Goal: Information Seeking & Learning: Understand process/instructions

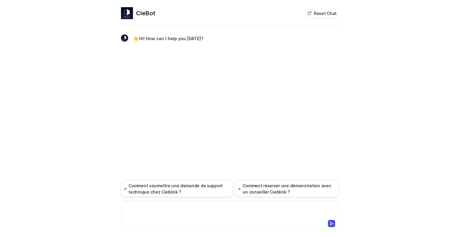
click at [158, 206] on div at bounding box center [230, 212] width 215 height 14
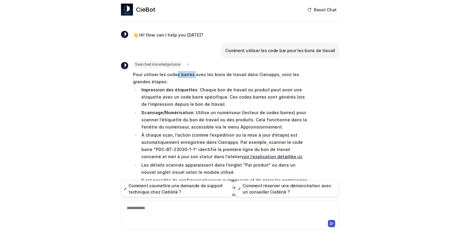
drag, startPoint x: 172, startPoint y: 75, endPoint x: 190, endPoint y: 75, distance: 17.7
click at [190, 75] on p "Pour utiliser les codes barres avec les bons de travail dans Cienapps, voici le…" at bounding box center [220, 78] width 175 height 14
drag, startPoint x: 194, startPoint y: 90, endPoint x: 230, endPoint y: 103, distance: 38.8
click at [244, 103] on p "Impression des étiquettes  : Chaque bon de travail ou produit peut avoir une ét…" at bounding box center [224, 97] width 167 height 22
drag, startPoint x: 193, startPoint y: 112, endPoint x: 274, endPoint y: 125, distance: 82.2
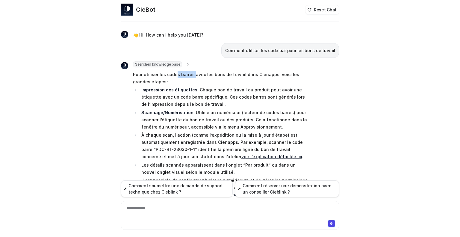
click at [274, 125] on p "Scannage/Numérisation  : Utilise un numériseur (lecteur de codes barres) pour s…" at bounding box center [224, 120] width 167 height 22
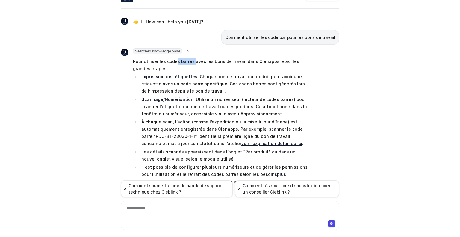
scroll to position [19, 0]
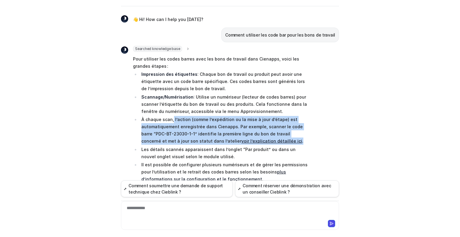
drag, startPoint x: 170, startPoint y: 119, endPoint x: 273, endPoint y: 138, distance: 104.7
click at [269, 138] on p "À chaque scan, l’action (comme l’expédition ou la mise à jour d’étape) est auto…" at bounding box center [224, 130] width 167 height 29
click at [273, 138] on p "À chaque scan, l’action (comme l’expédition ou la mise à jour d’étape) est auto…" at bounding box center [224, 130] width 167 height 29
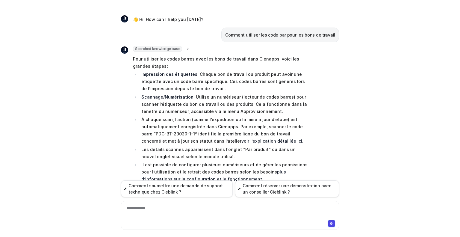
click at [241, 140] on link "voir l’explication détaillée ici" at bounding box center [271, 140] width 61 height 5
click at [164, 205] on div "**********" at bounding box center [230, 212] width 215 height 14
click at [169, 208] on div at bounding box center [230, 212] width 215 height 14
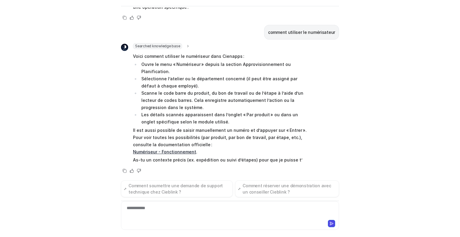
scroll to position [218, 0]
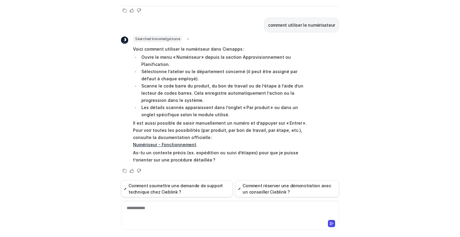
click at [156, 143] on link "Numériseur - Fonctionnement" at bounding box center [164, 144] width 63 height 5
click at [143, 208] on div at bounding box center [230, 212] width 215 height 14
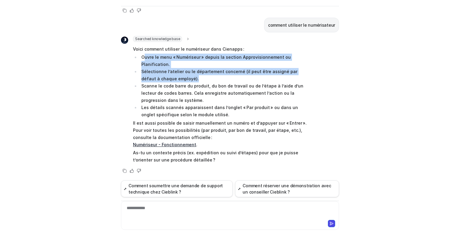
drag, startPoint x: 143, startPoint y: 56, endPoint x: 218, endPoint y: 77, distance: 77.6
click at [220, 77] on ul "Ouvre le menu « Numériseur » depuis la section Approvisionnement ou Planificati…" at bounding box center [220, 86] width 175 height 65
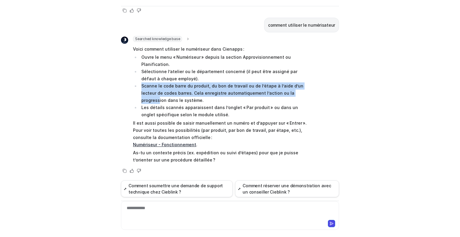
drag, startPoint x: 140, startPoint y: 85, endPoint x: 285, endPoint y: 90, distance: 145.1
click at [285, 90] on li "Scanne le code barre du produit, du bon de travail ou de l’étape à l’aide d’un …" at bounding box center [224, 93] width 169 height 22
click at [162, 87] on li "Scanne le code barre du produit, du bon de travail ou de l’étape à l’aide d’un …" at bounding box center [224, 93] width 169 height 22
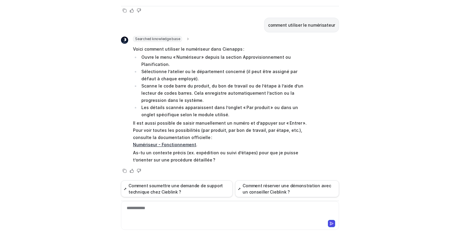
click at [168, 209] on div "**********" at bounding box center [230, 212] width 215 height 14
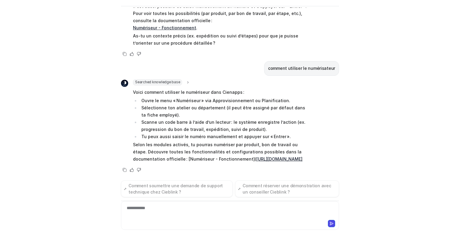
scroll to position [343, 0]
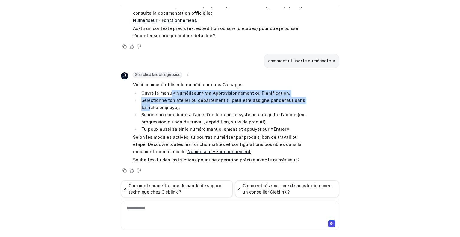
drag, startPoint x: 168, startPoint y: 91, endPoint x: 299, endPoint y: 101, distance: 130.6
click at [299, 101] on ul "Ouvre le menu « Numériseur » via Approvisionnement ou Planification. Sélectionn…" at bounding box center [220, 111] width 175 height 43
click at [167, 102] on li "Sélectionne ton atelier ou département (il peut être assigné par défaut dans ta…" at bounding box center [224, 104] width 169 height 14
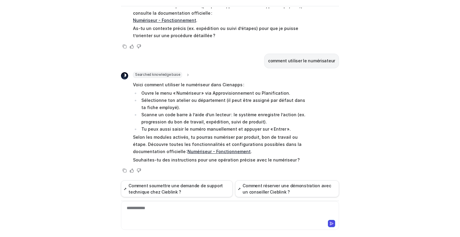
click at [155, 207] on div "**********" at bounding box center [230, 212] width 215 height 14
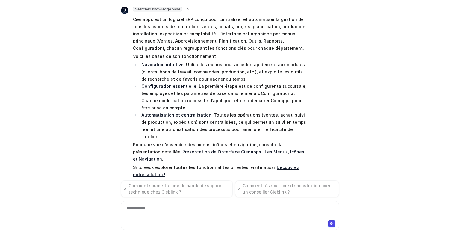
scroll to position [540, 0]
